Goal: Information Seeking & Learning: Learn about a topic

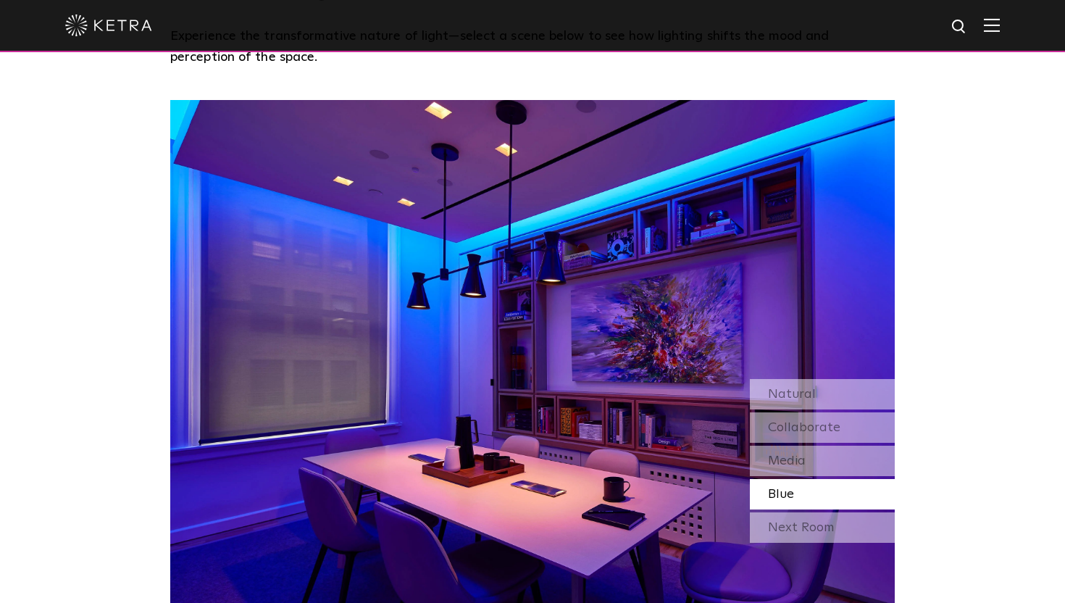
scroll to position [1257, 0]
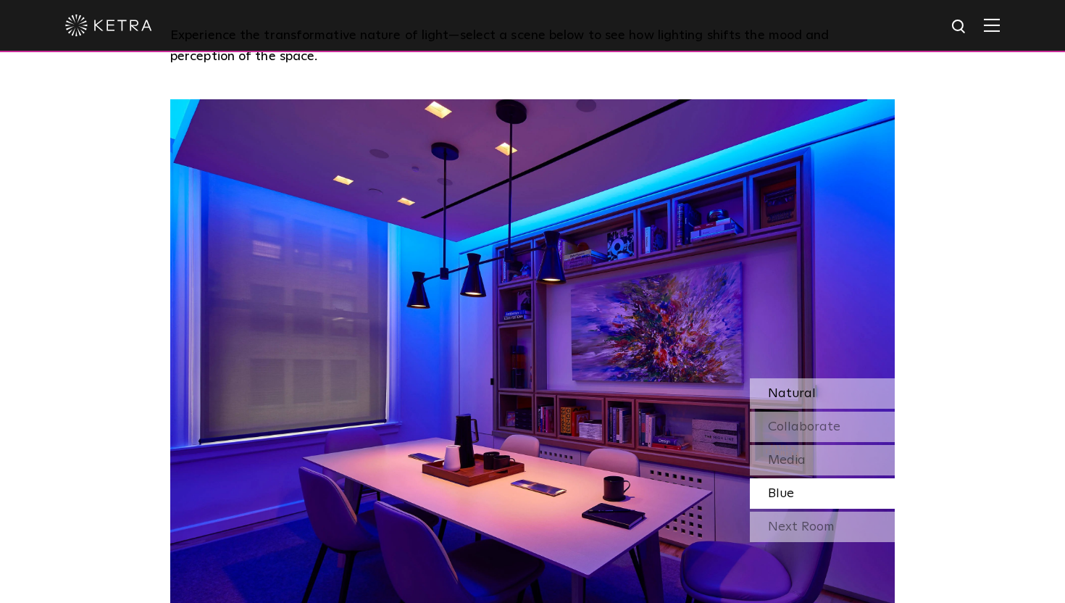
click at [828, 378] on div "Natural" at bounding box center [822, 393] width 145 height 30
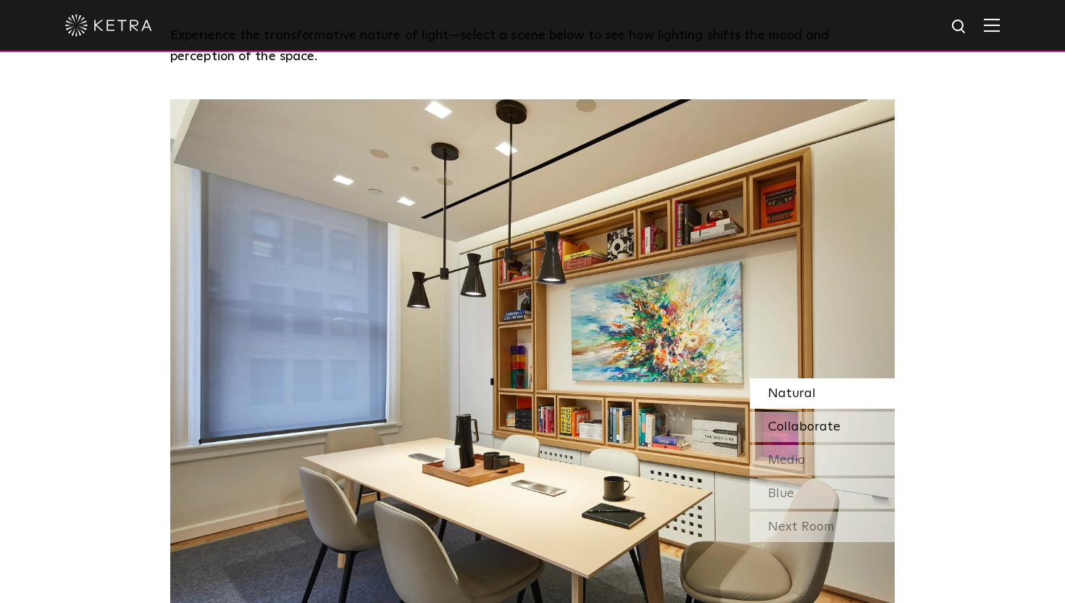
click at [831, 420] on span "Collaborate" at bounding box center [804, 426] width 72 height 13
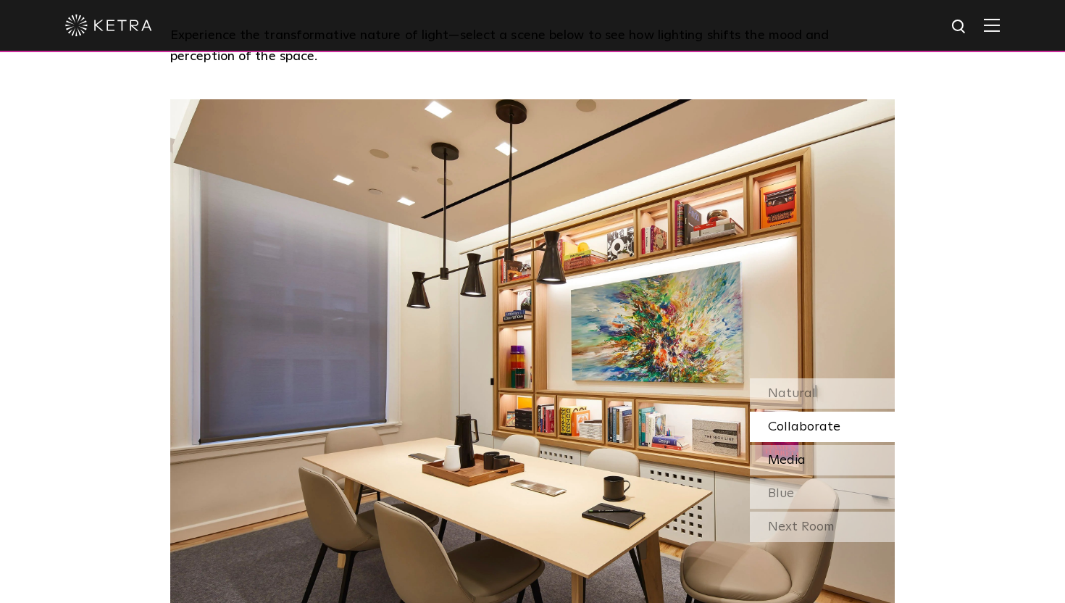
click at [828, 445] on div "Media" at bounding box center [822, 460] width 145 height 30
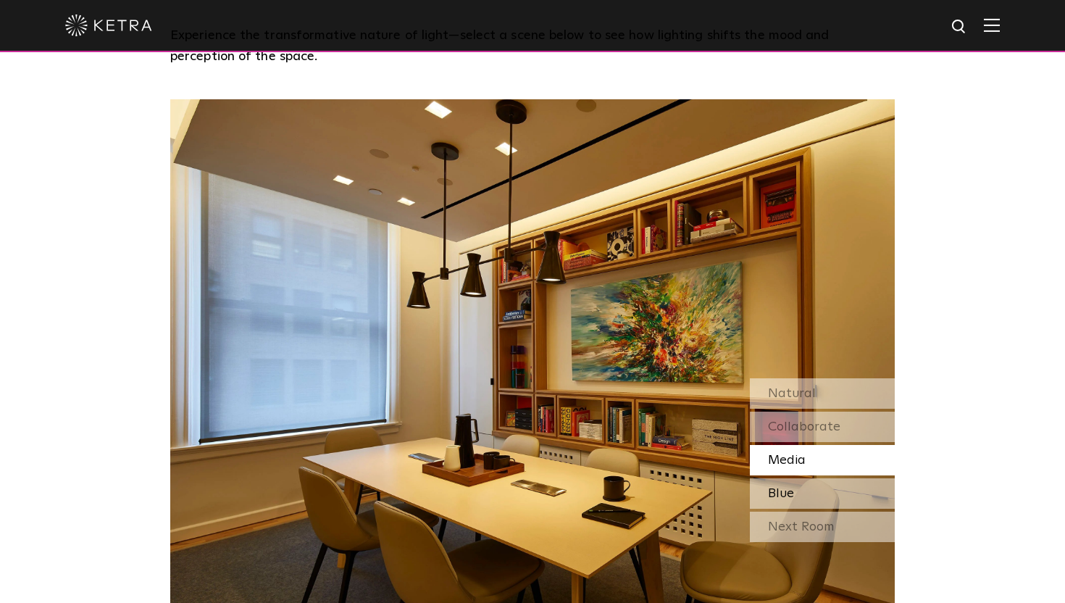
click at [820, 478] on div "Blue" at bounding box center [822, 493] width 145 height 30
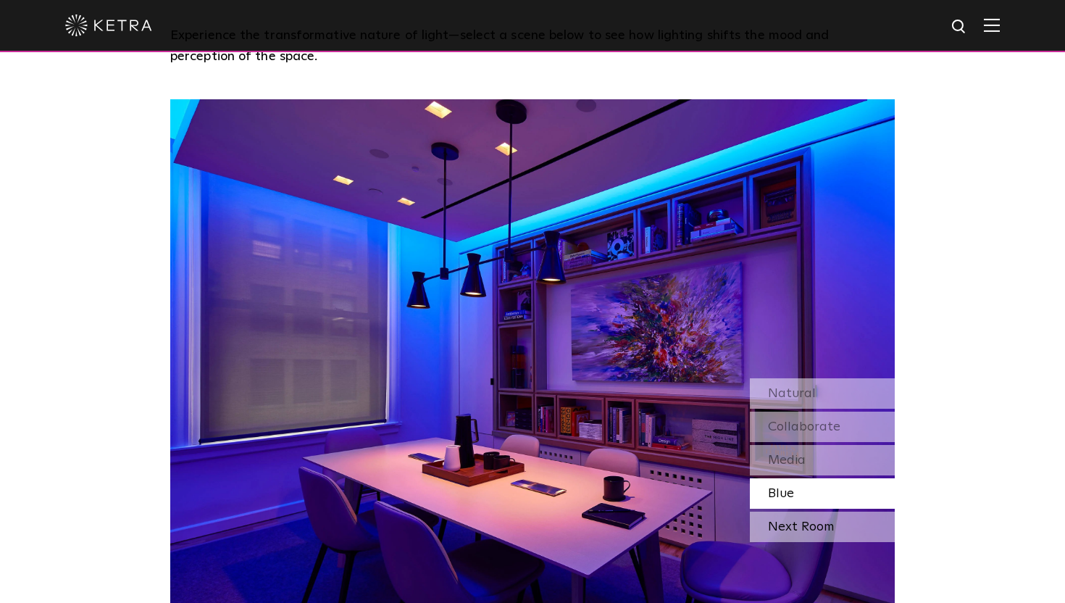
click at [821, 511] on div "Next Room" at bounding box center [822, 526] width 145 height 30
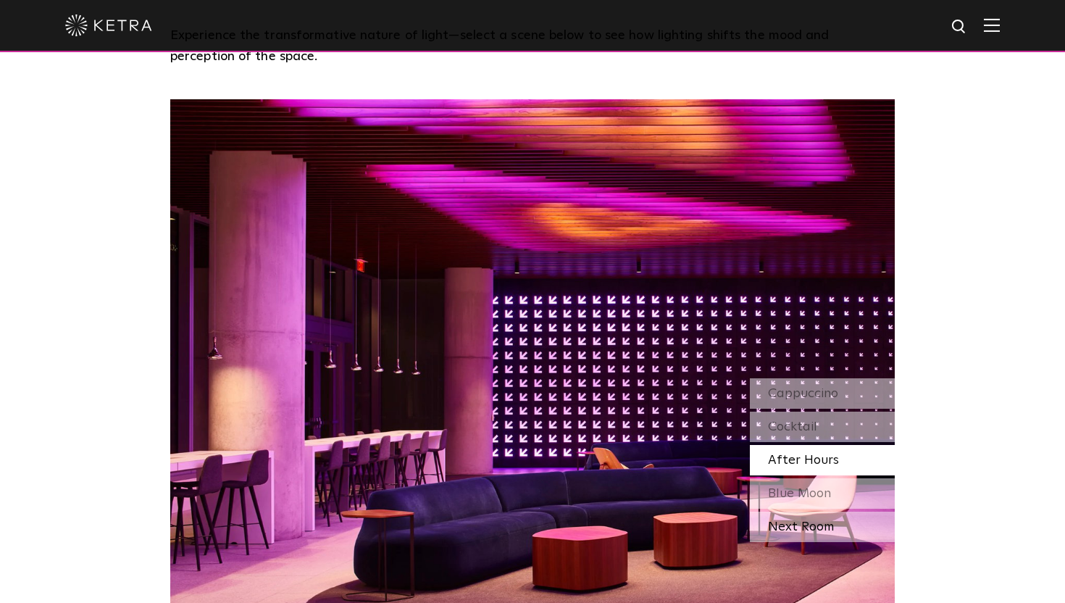
click at [798, 511] on div "Next Room" at bounding box center [822, 526] width 145 height 30
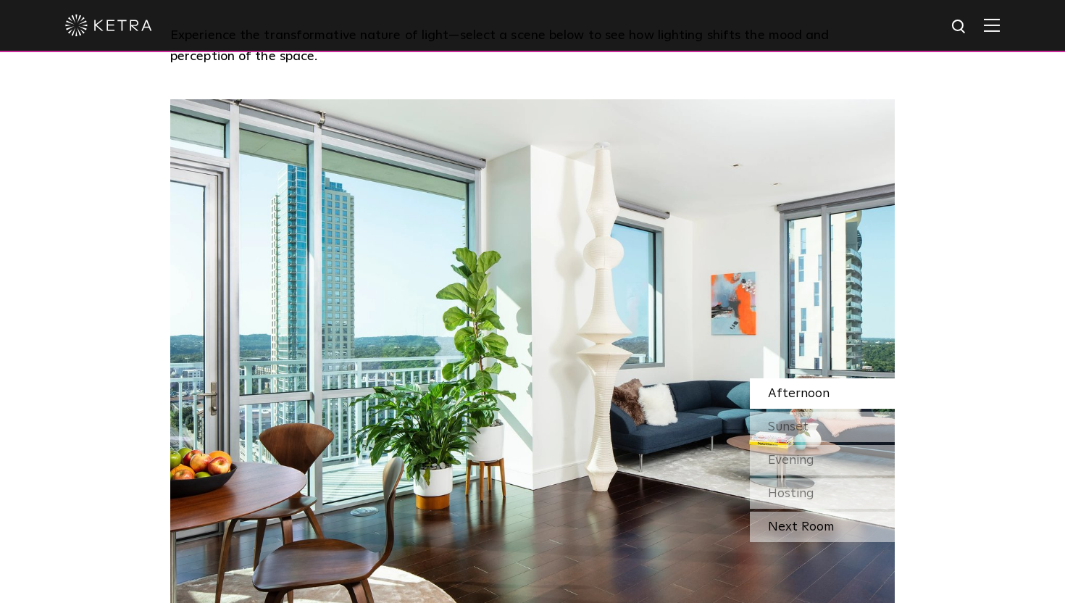
click at [798, 511] on div "Next Room" at bounding box center [822, 526] width 145 height 30
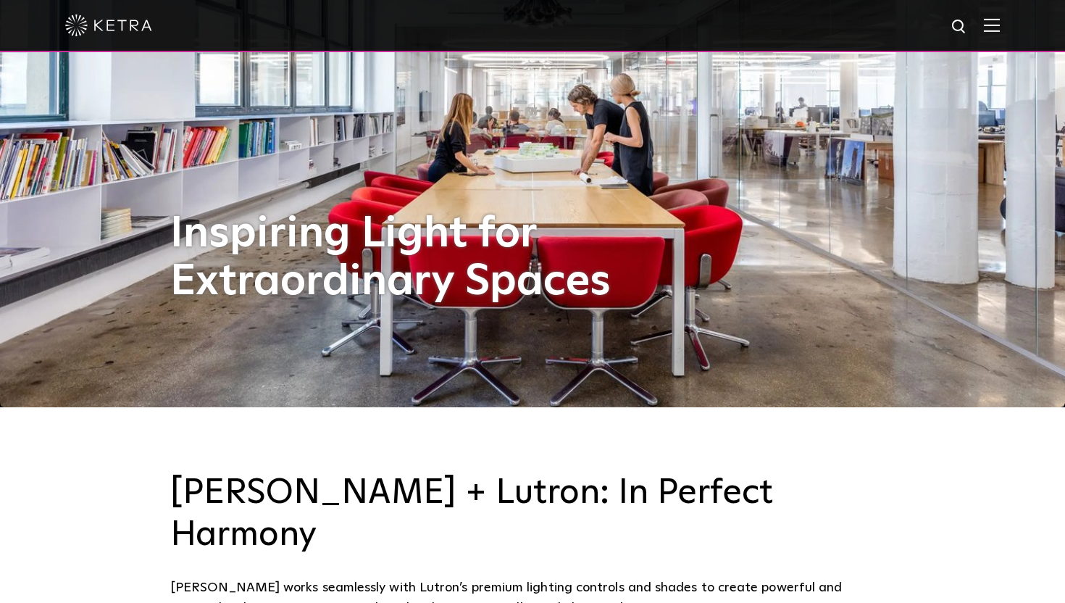
scroll to position [0, 0]
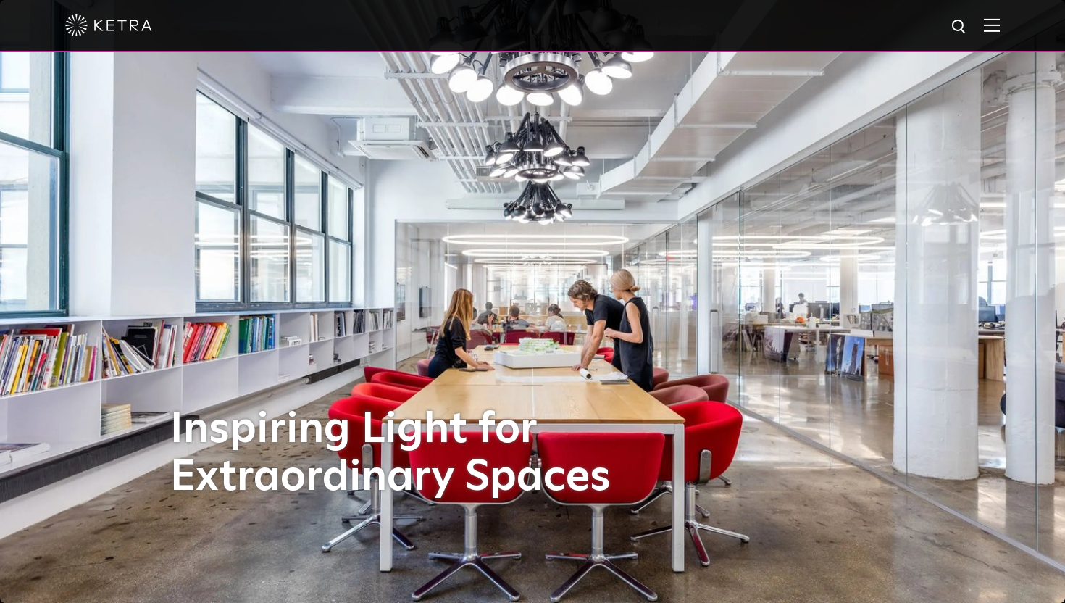
click at [994, 16] on div at bounding box center [532, 25] width 934 height 51
click at [991, 29] on img at bounding box center [992, 25] width 16 height 14
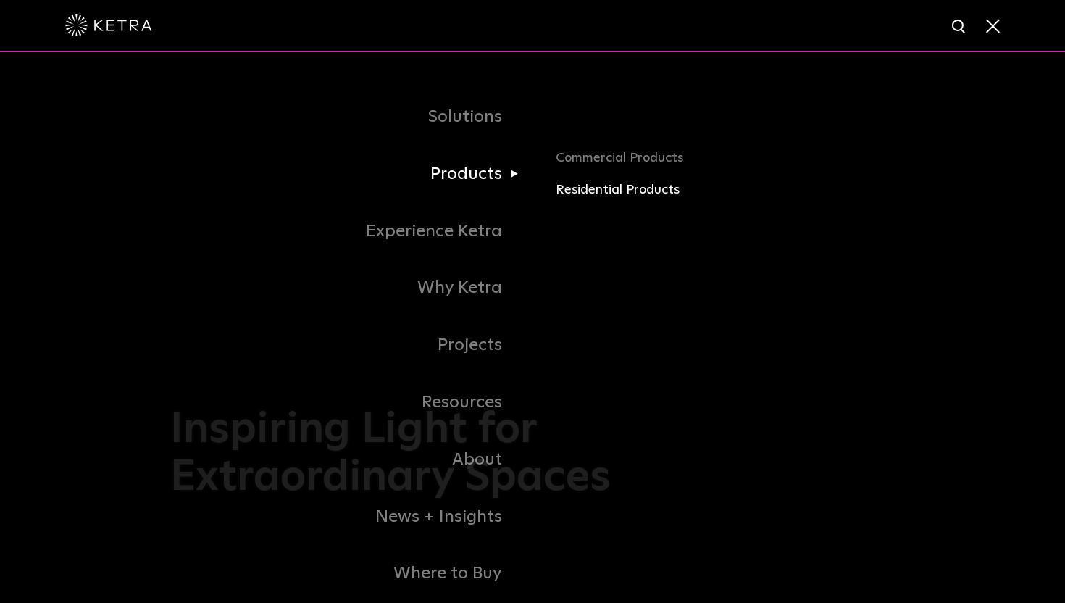
click at [635, 186] on link "Residential Products" at bounding box center [725, 190] width 339 height 21
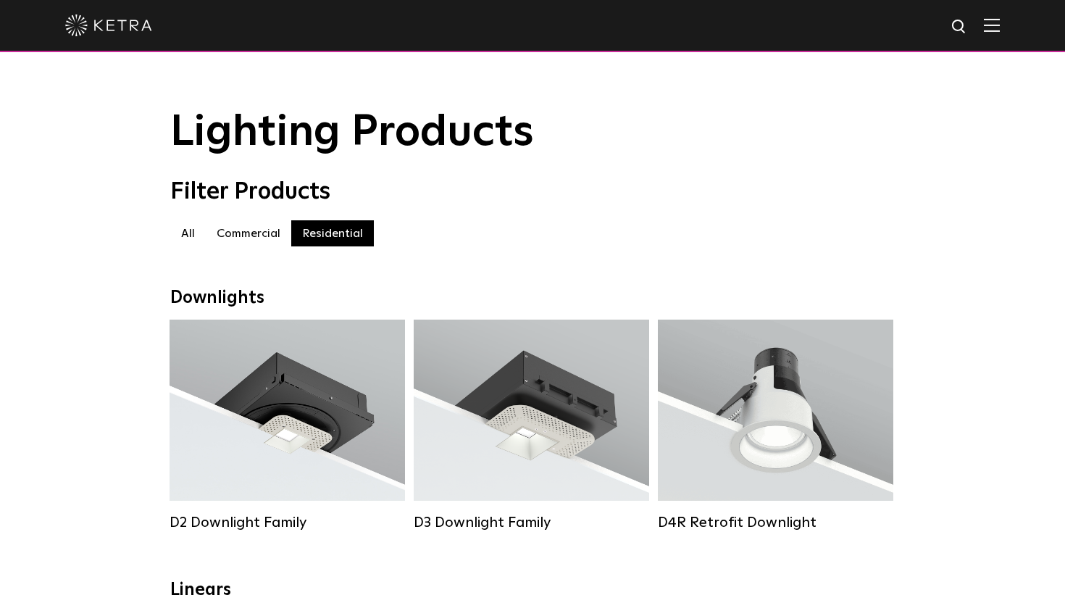
click at [240, 232] on label "Commercial" at bounding box center [248, 233] width 85 height 26
click at [194, 233] on label "All" at bounding box center [187, 233] width 35 height 26
click at [140, 29] on img at bounding box center [108, 25] width 87 height 22
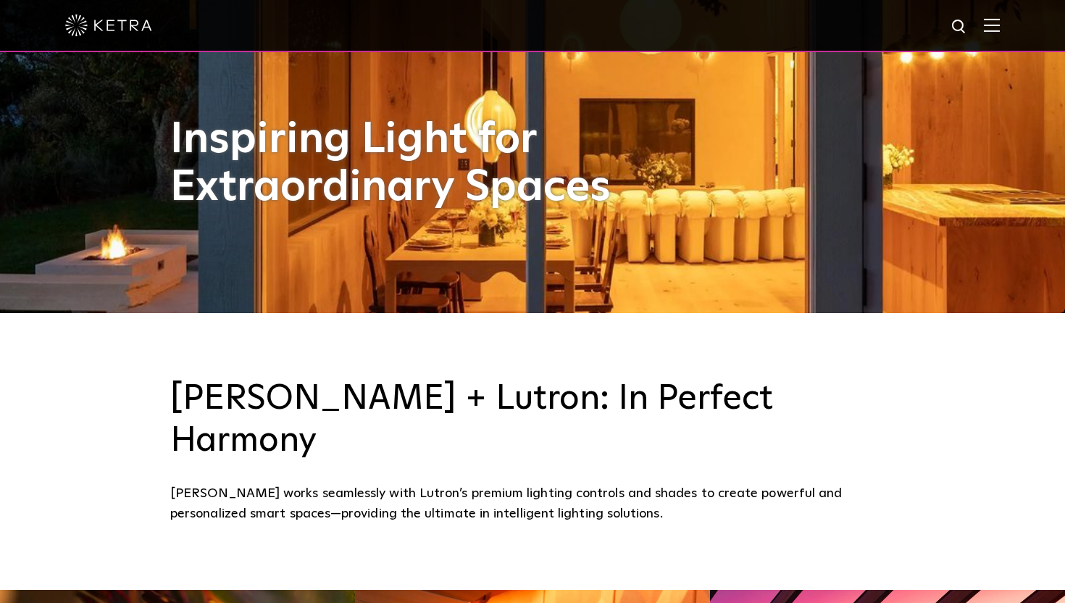
scroll to position [798, 0]
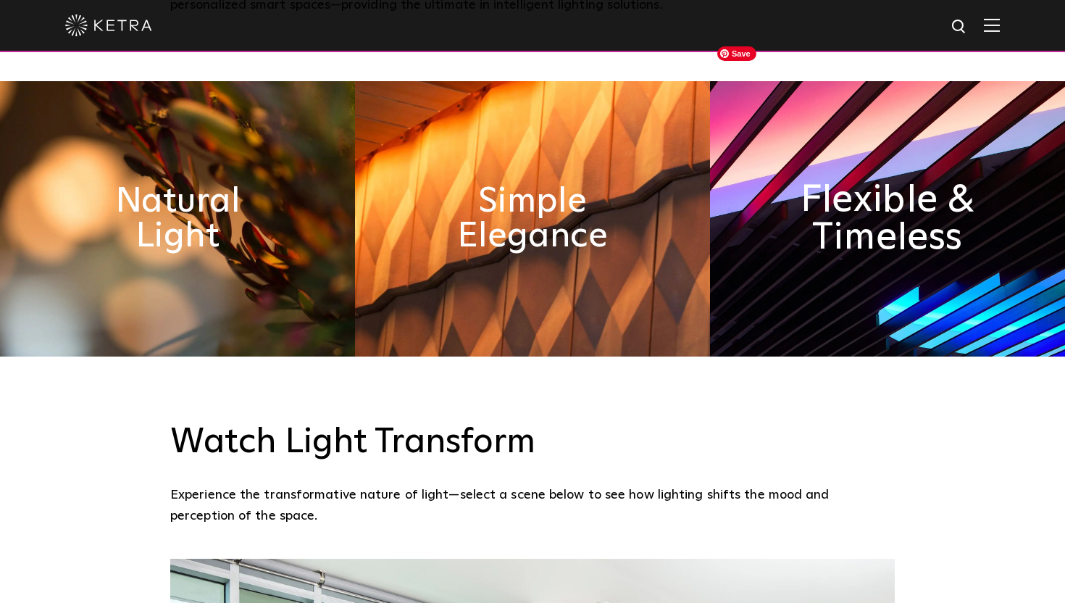
click at [937, 180] on h2 "Flexible & Timeless" at bounding box center [886, 218] width 193 height 76
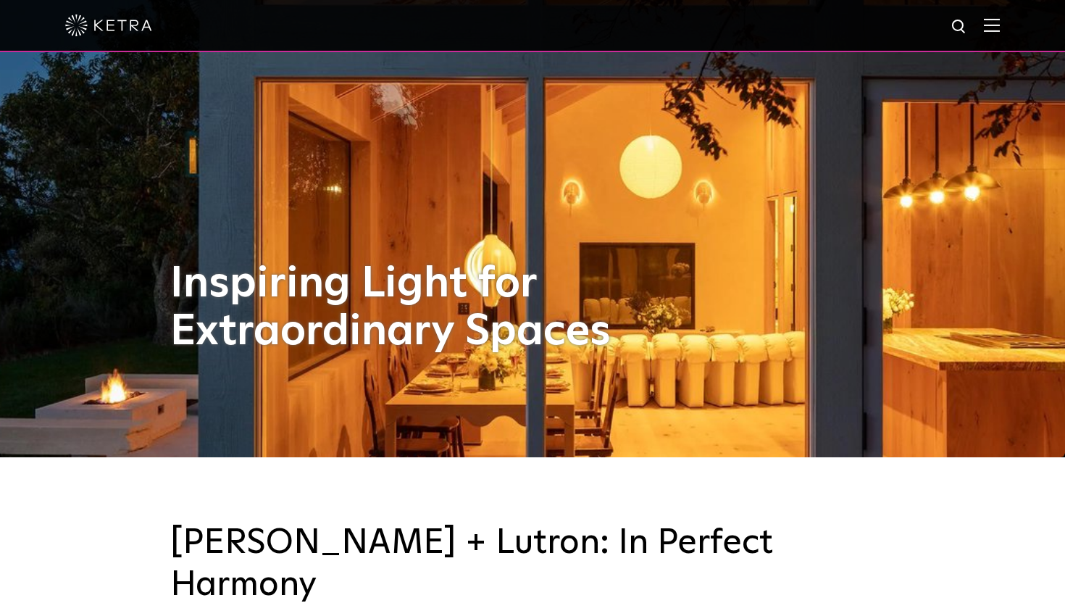
scroll to position [0, 0]
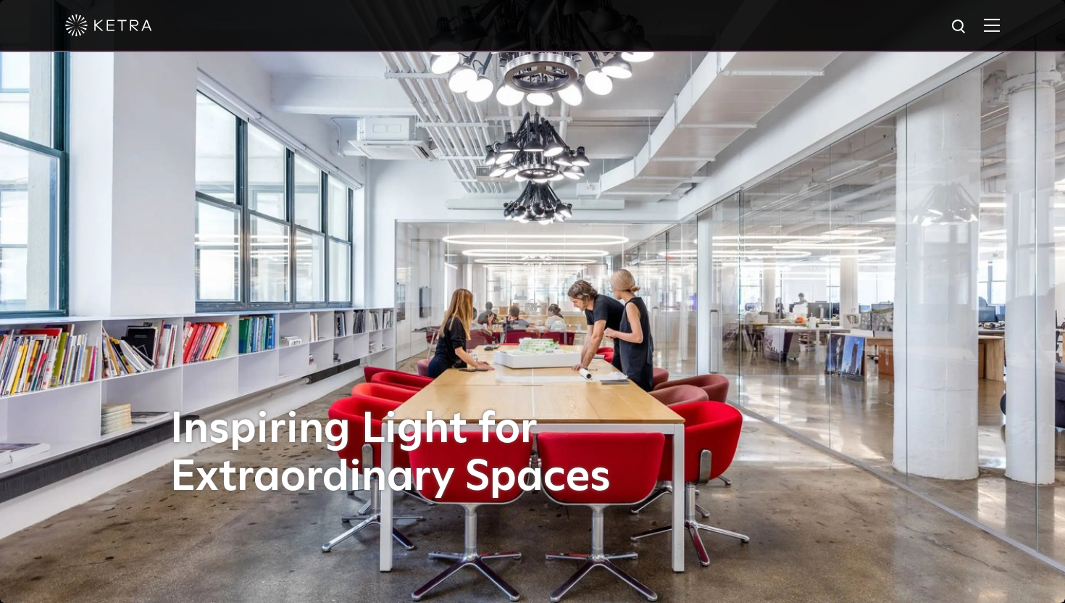
click at [979, 21] on div at bounding box center [532, 25] width 934 height 51
click at [1001, 20] on div at bounding box center [532, 26] width 1065 height 52
click at [1003, 25] on div at bounding box center [532, 26] width 1065 height 52
click at [993, 25] on img at bounding box center [992, 25] width 16 height 14
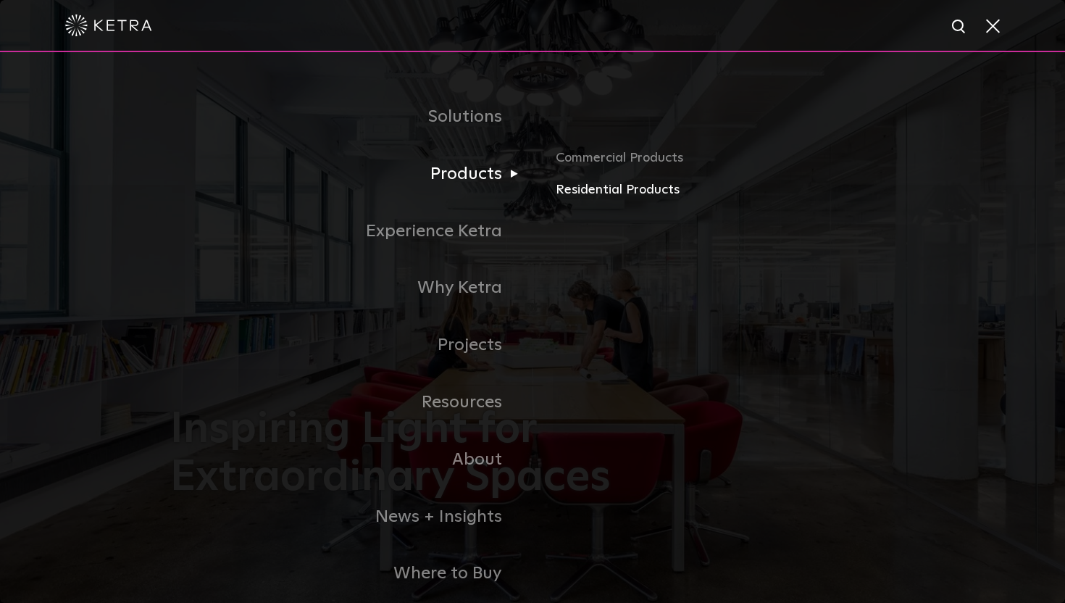
click at [614, 190] on link "Residential Products" at bounding box center [725, 190] width 339 height 21
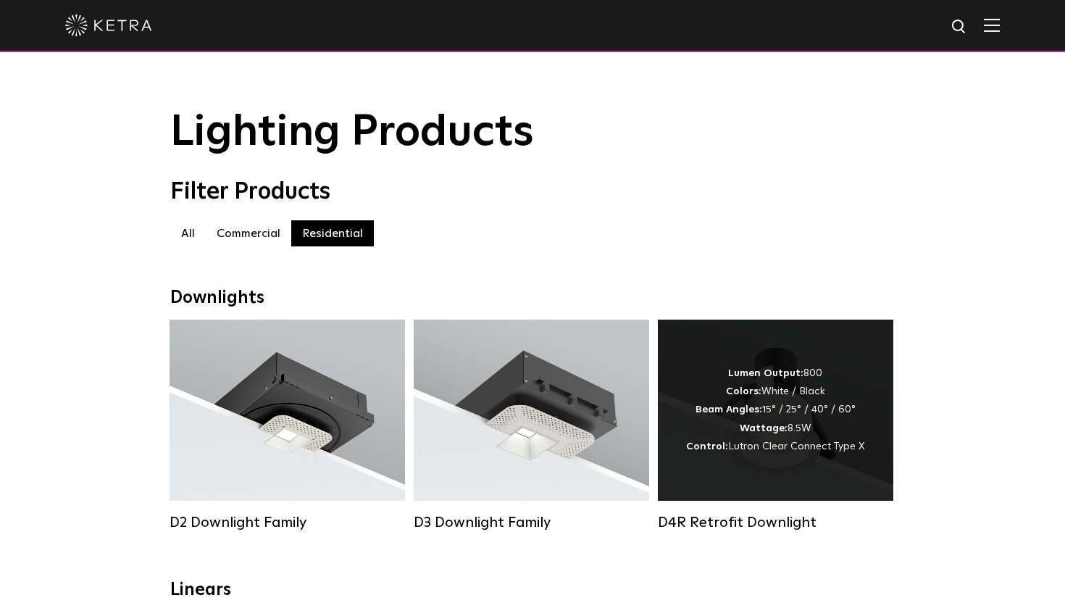
click at [800, 479] on div "Lumen Output: 800 Colors: White / Black Beam Angles: 15° / 25° / 40° / 60° Watt…" at bounding box center [775, 409] width 235 height 181
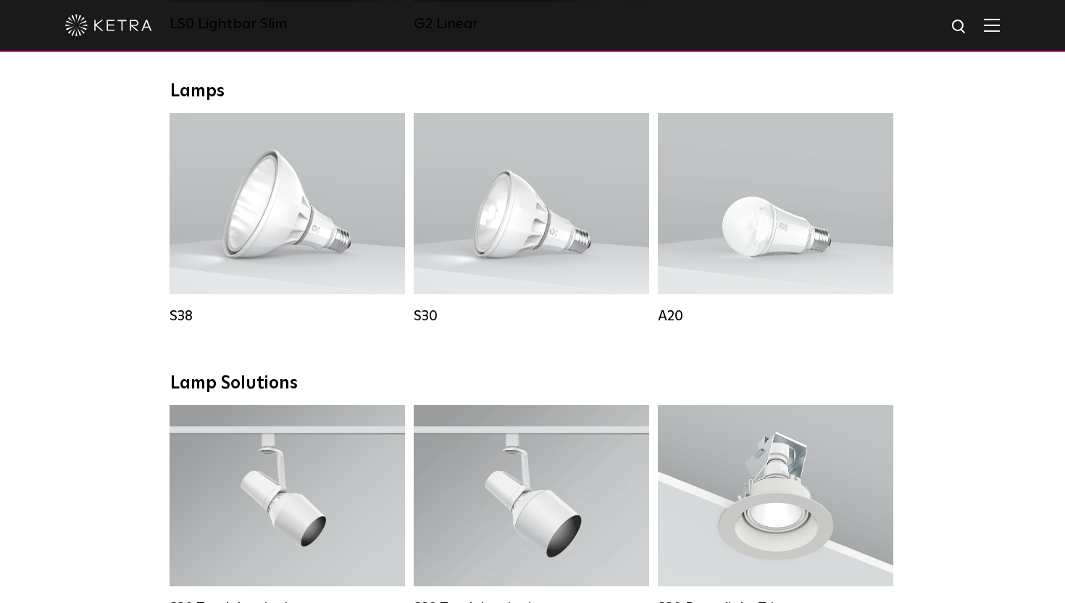
scroll to position [801, 0]
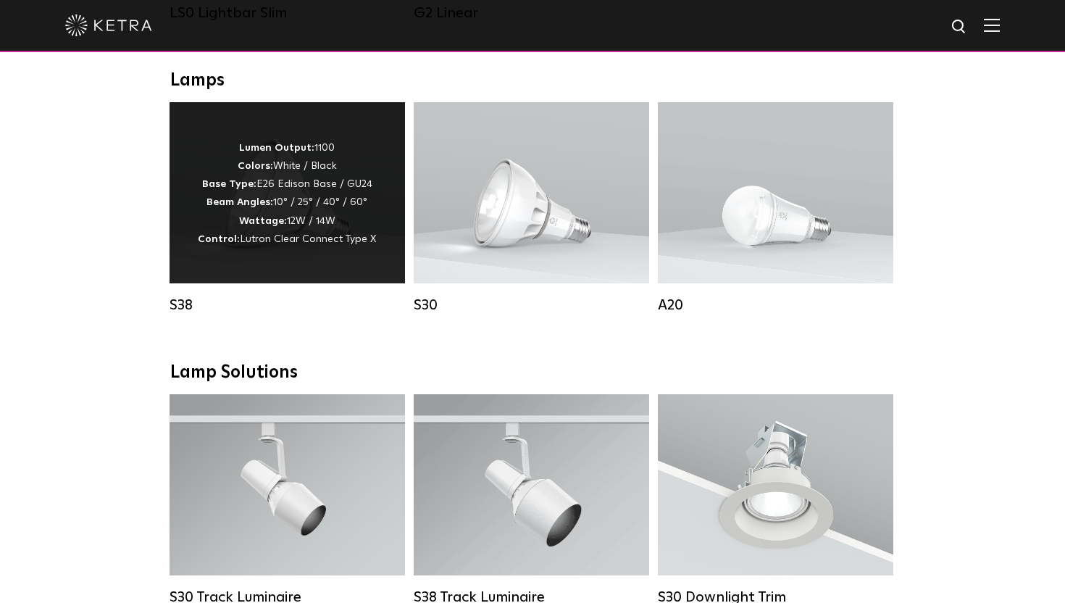
click at [335, 271] on div "Lumen Output: 1100 Colors: White / Black Base Type: E26 Edison Base / GU24 Beam…" at bounding box center [286, 192] width 235 height 181
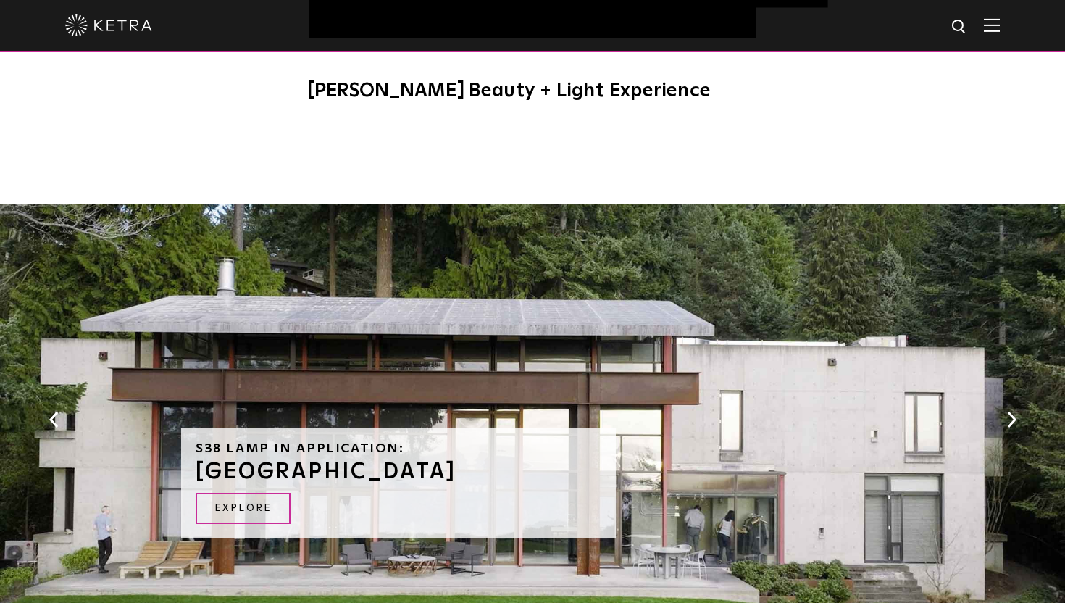
scroll to position [1450, 0]
